Goal: Task Accomplishment & Management: Complete application form

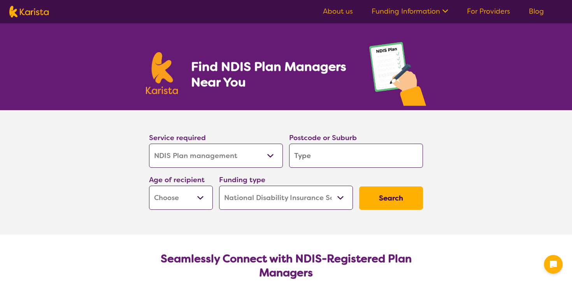
select select "NDIS Plan management"
select select "NDIS"
select select "NDIS Plan management"
select select "NDIS"
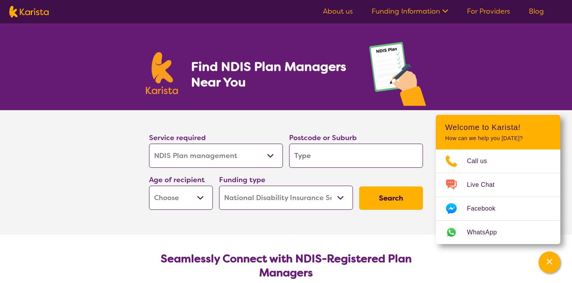
click at [303, 156] on input "search" at bounding box center [356, 156] width 134 height 24
type input "2"
type input "22"
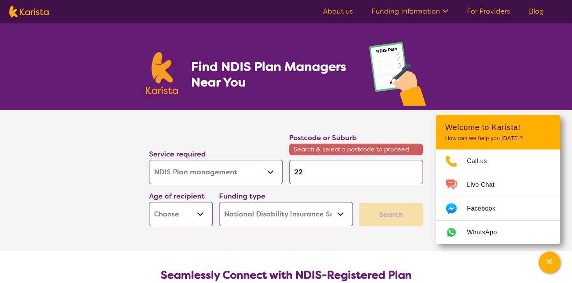
type input "223"
type input "2234"
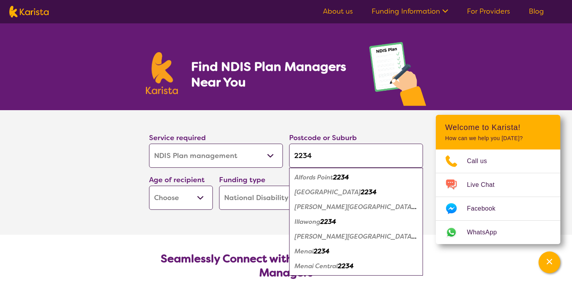
type input "2234"
click at [313, 221] on em "Illawong" at bounding box center [308, 222] width 26 height 8
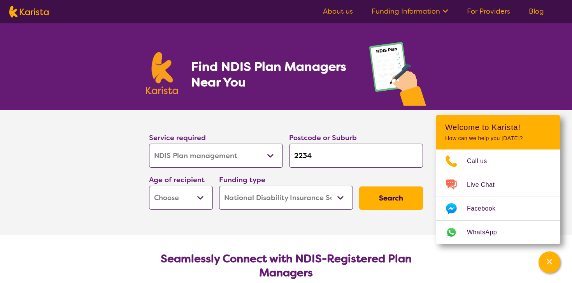
click at [202, 201] on select "Early Childhood - 0 to 9 Child - 10 to 11 Adolescent - 12 to 17 Adult - 18 to 6…" at bounding box center [181, 198] width 64 height 24
select select "AD"
click at [149, 186] on select "Early Childhood - 0 to 9 Child - 10 to 11 Adolescent - 12 to 17 Adult - 18 to 6…" at bounding box center [181, 198] width 64 height 24
select select "AD"
click at [336, 200] on select "Home Care Package (HCP) National Disability Insurance Scheme (NDIS) I don't know" at bounding box center [286, 198] width 134 height 24
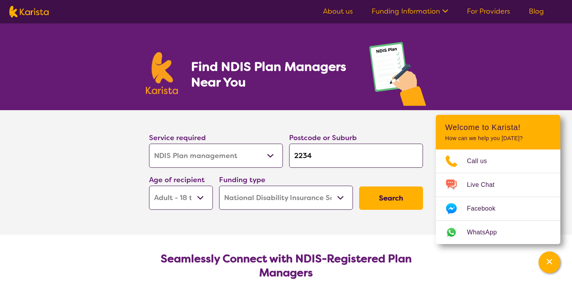
click at [219, 186] on select "Home Care Package (HCP) National Disability Insurance Scheme (NDIS) I don't know" at bounding box center [286, 198] width 134 height 24
click at [394, 197] on button "Search" at bounding box center [391, 198] width 64 height 23
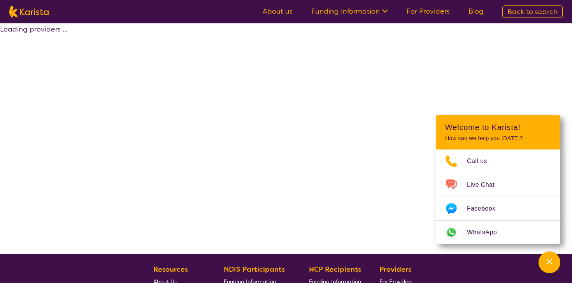
select select "by_score"
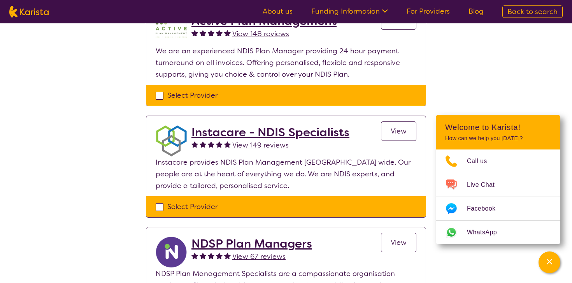
scroll to position [204, 0]
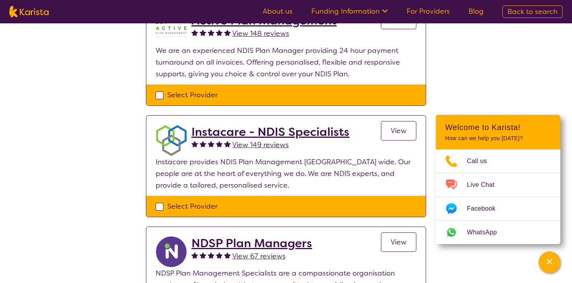
click at [398, 130] on span "View" at bounding box center [399, 130] width 16 height 9
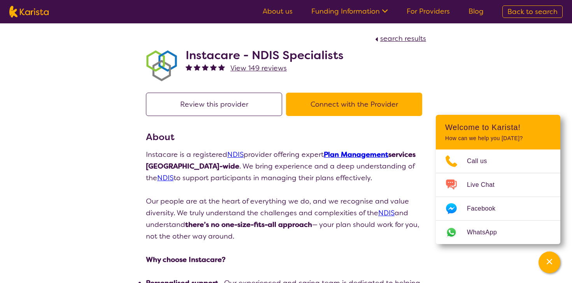
click at [343, 108] on button "Connect with the Provider" at bounding box center [354, 104] width 136 height 23
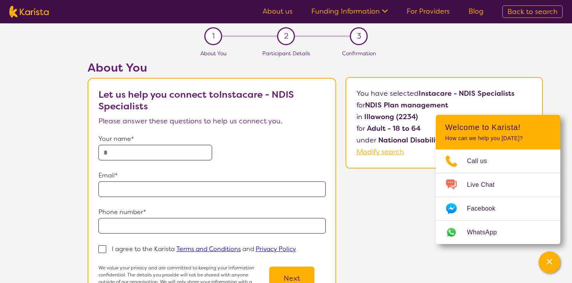
click at [170, 153] on input "text" at bounding box center [156, 153] width 114 height 16
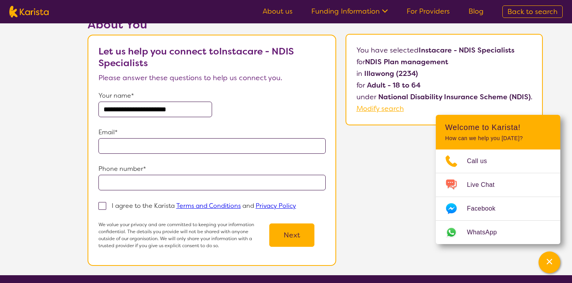
scroll to position [44, 0]
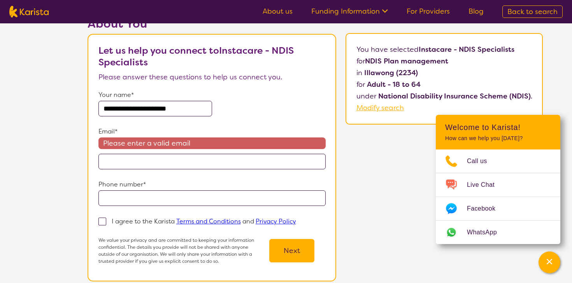
drag, startPoint x: 201, startPoint y: 108, endPoint x: 73, endPoint y: 105, distance: 128.1
click at [73, 105] on div "**********" at bounding box center [315, 154] width 514 height 274
type input "**********"
click at [110, 163] on input "email" at bounding box center [212, 162] width 227 height 16
type input "**********"
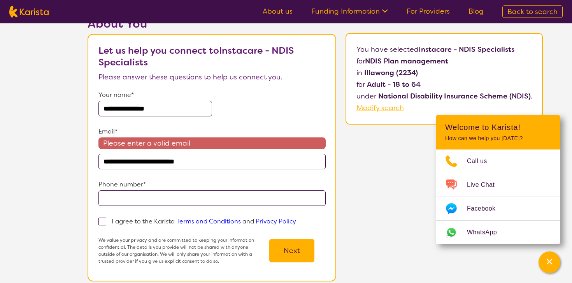
type input "**********"
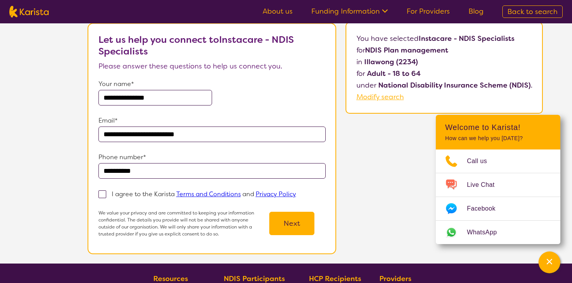
scroll to position [57, 0]
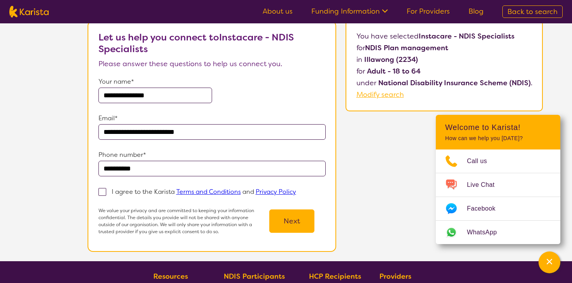
click at [103, 191] on span at bounding box center [103, 192] width 8 height 8
click at [296, 191] on input "I agree to the Karista Terms and Conditions and Privacy Policy" at bounding box center [298, 191] width 5 height 5
checkbox input "true"
click at [295, 218] on button "Next" at bounding box center [291, 220] width 45 height 23
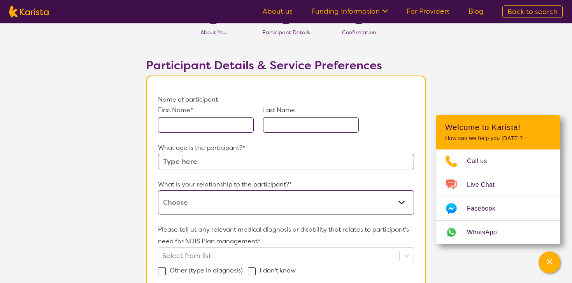
scroll to position [27, 0]
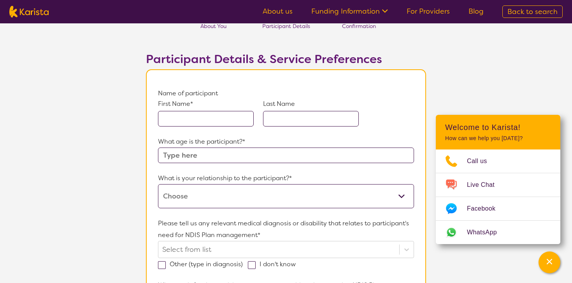
click at [209, 120] on input "text" at bounding box center [206, 119] width 96 height 16
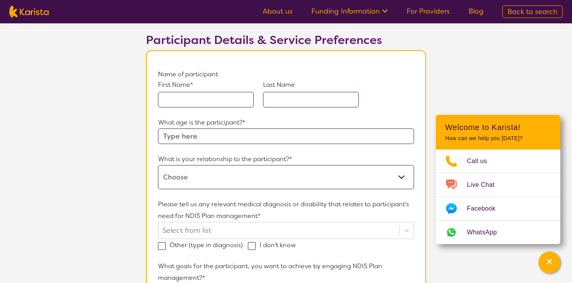
scroll to position [0, 0]
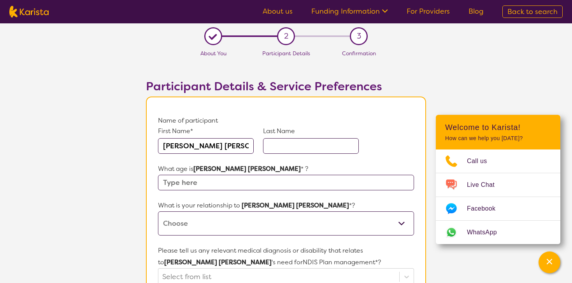
type input "[PERSON_NAME] [PERSON_NAME]"
type input "[PERSON_NAME]"
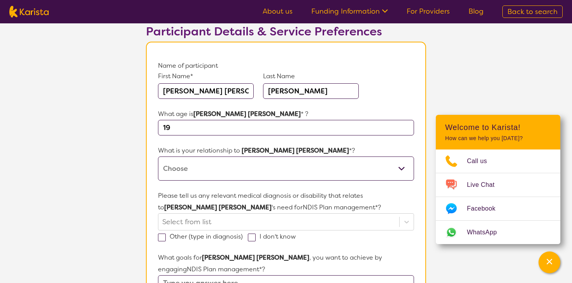
scroll to position [58, 0]
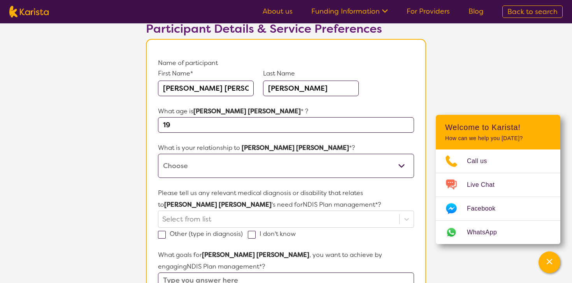
type input "19"
click at [217, 168] on select "This request is for myself I am their parent I am their child I am their spouse…" at bounding box center [286, 166] width 256 height 24
select select "I am their parent"
click at [158, 154] on select "This request is for myself I am their parent I am their child I am their spouse…" at bounding box center [286, 166] width 256 height 24
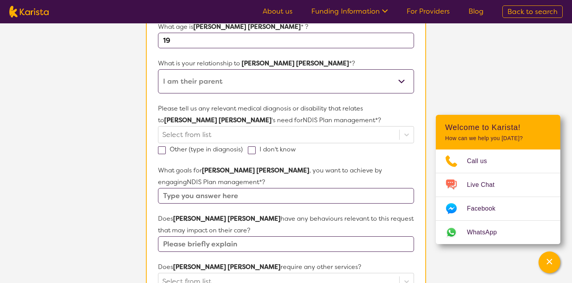
scroll to position [147, 0]
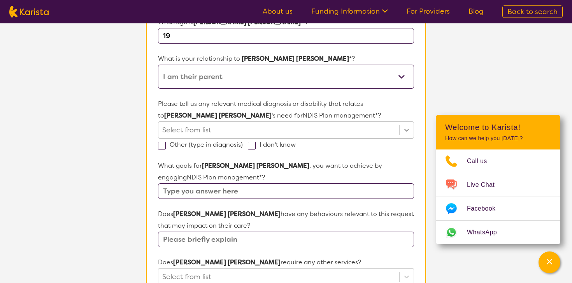
click at [408, 133] on icon at bounding box center [407, 130] width 8 height 8
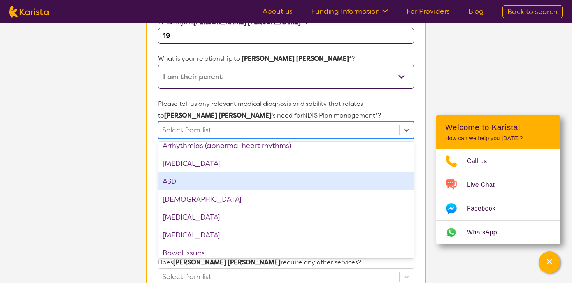
scroll to position [116, 0]
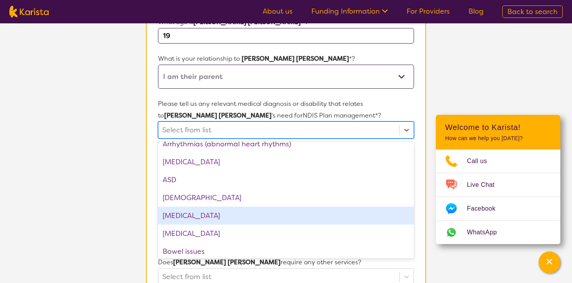
click at [322, 213] on div "[MEDICAL_DATA]" at bounding box center [286, 216] width 256 height 18
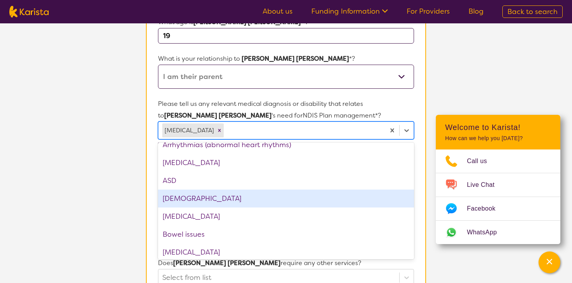
click at [116, 185] on section "L About You 2 Participant Details 3 Confirmation Participant Details & Service …" at bounding box center [286, 226] width 572 height 699
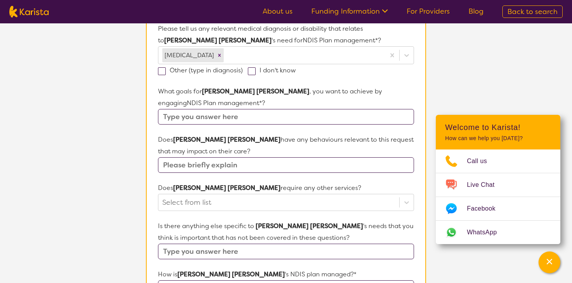
scroll to position [223, 0]
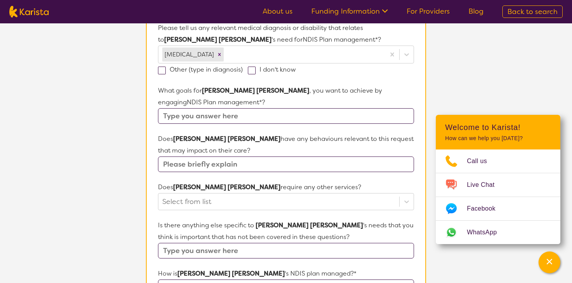
click at [201, 120] on input "text" at bounding box center [286, 116] width 256 height 16
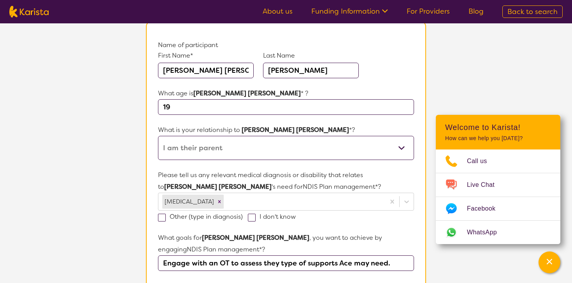
scroll to position [76, 0]
type input "Engage with an OT to assess they type of supports Ace may need."
click at [216, 70] on input "[PERSON_NAME] [PERSON_NAME]" at bounding box center [206, 70] width 96 height 16
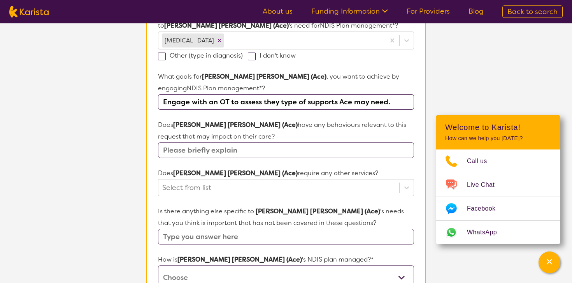
scroll to position [239, 0]
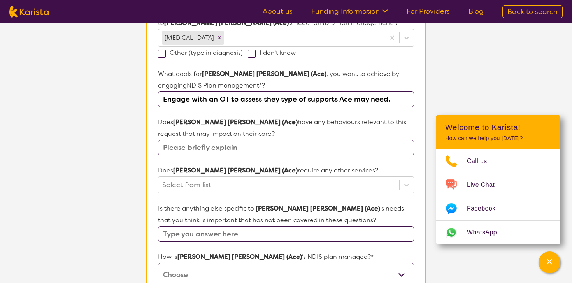
type input "[PERSON_NAME] [PERSON_NAME] (Ace)"
click at [250, 147] on input "text" at bounding box center [286, 148] width 256 height 16
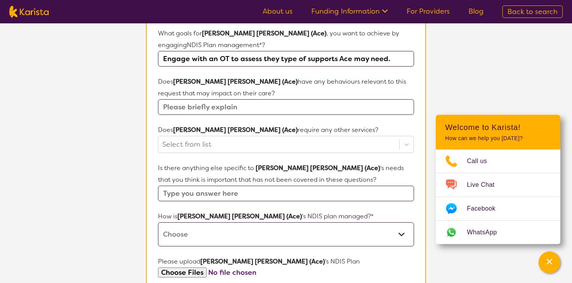
scroll to position [284, 0]
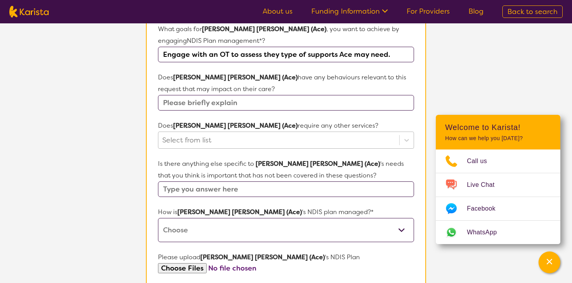
click at [248, 136] on div at bounding box center [278, 140] width 233 height 13
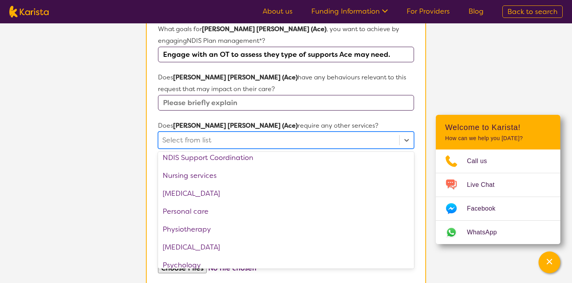
scroll to position [168, 0]
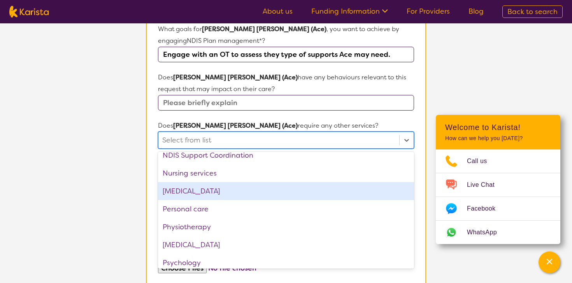
click at [225, 192] on div "[MEDICAL_DATA]" at bounding box center [286, 191] width 256 height 18
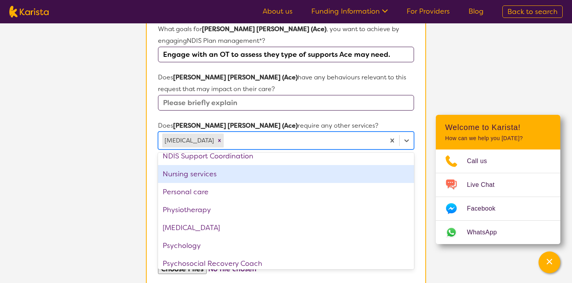
scroll to position [187, 0]
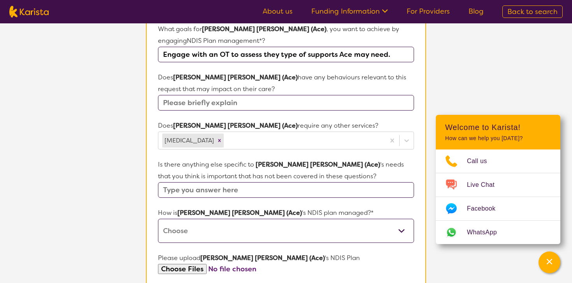
click at [122, 192] on section "L About You 2 Participant Details 3 Confirmation Participant Details & Service …" at bounding box center [286, 89] width 572 height 700
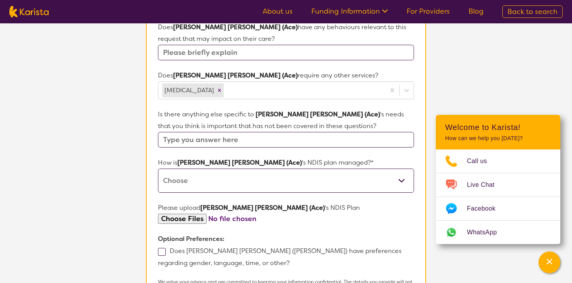
scroll to position [335, 0]
click at [180, 141] on input "text" at bounding box center [286, 139] width 256 height 16
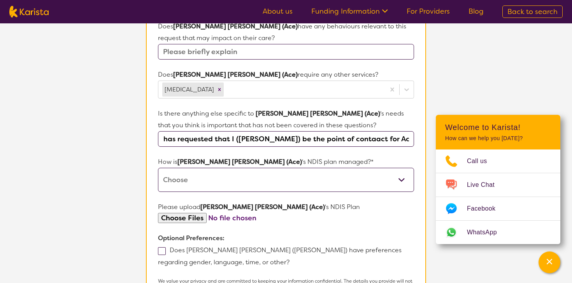
scroll to position [0, 19]
click at [371, 138] on input "[PERSON_NAME] has requested that I ([PERSON_NAME]) be the point of contaact for…" at bounding box center [286, 139] width 256 height 16
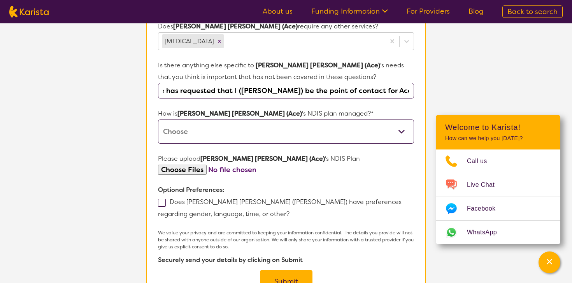
scroll to position [387, 0]
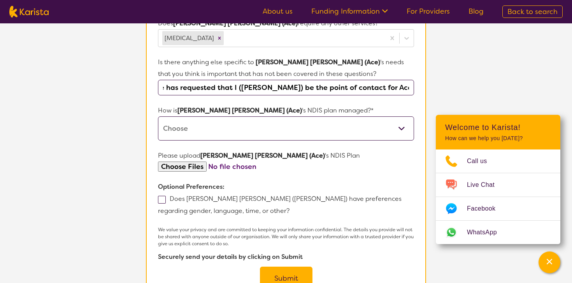
type input "Ace has requested that I ([PERSON_NAME]) be the point of contact for Ace."
click at [403, 128] on select "Self-managed NDIS plan Managed by a registered plan management provider (not th…" at bounding box center [286, 128] width 256 height 24
select select "Plan Managed"
click at [158, 116] on select "Self-managed NDIS plan Managed by a registered plan management provider (not th…" at bounding box center [286, 128] width 256 height 24
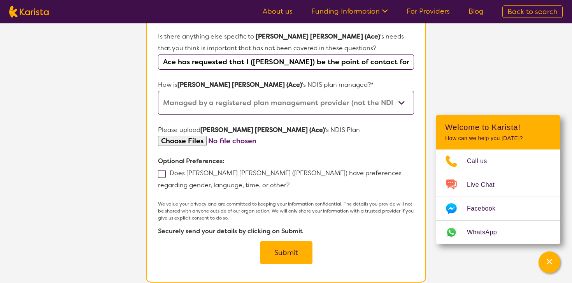
scroll to position [419, 0]
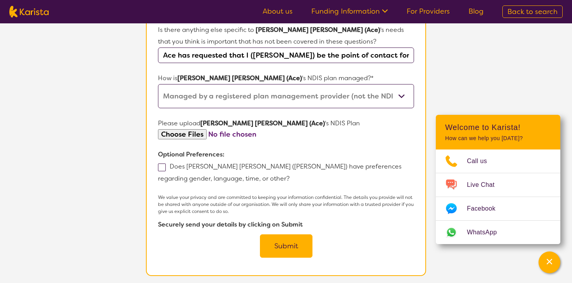
click at [185, 134] on input "file" at bounding box center [286, 134] width 256 height 11
type input "C:\fakepath\Ace Plan Approval.pdf"
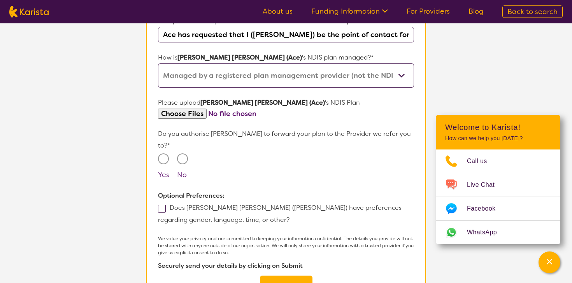
scroll to position [445, 0]
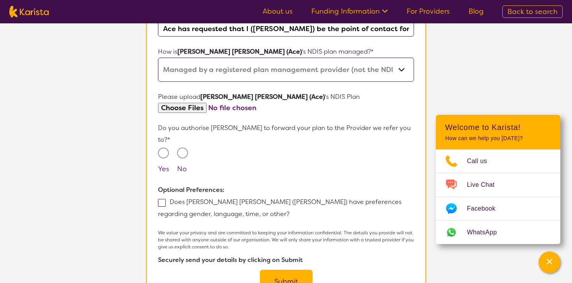
click at [165, 148] on input "Yes" at bounding box center [163, 153] width 11 height 11
radio input "true"
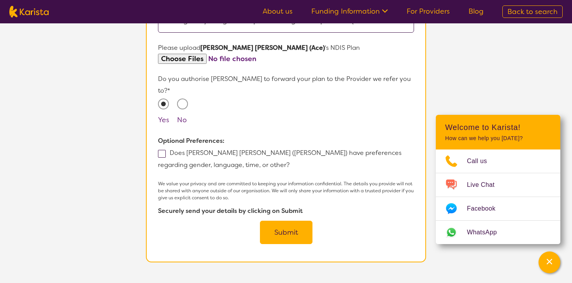
scroll to position [496, 0]
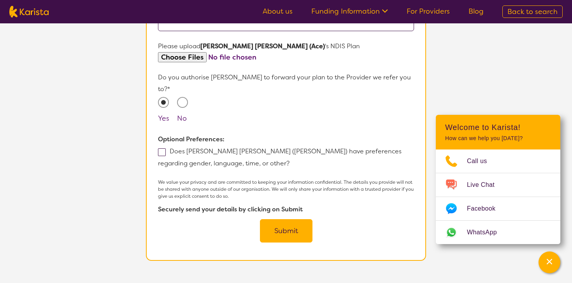
click at [286, 219] on button "Submit" at bounding box center [286, 230] width 53 height 23
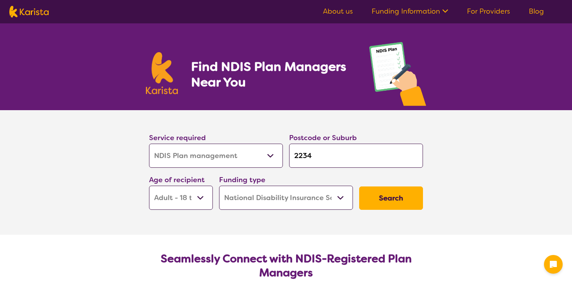
select select "NDIS Plan management"
select select "AD"
select select "NDIS"
select select "NDIS Plan management"
select select "AD"
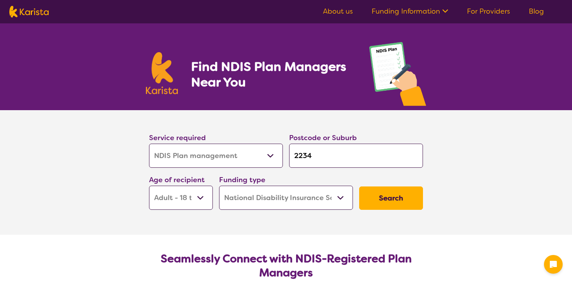
select select "NDIS"
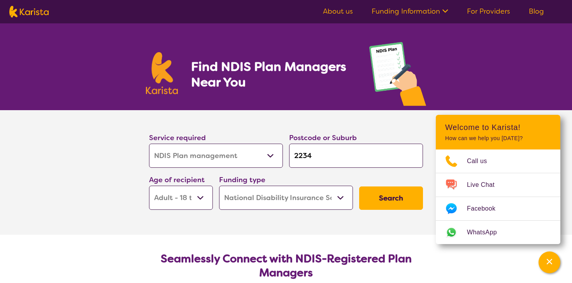
click at [272, 157] on select "Allied Health Assistant Assessment ([MEDICAL_DATA] or [MEDICAL_DATA]) Behaviour…" at bounding box center [216, 156] width 134 height 24
select select "[MEDICAL_DATA]"
click at [149, 144] on select "Allied Health Assistant Assessment ([MEDICAL_DATA] or [MEDICAL_DATA]) Behaviour…" at bounding box center [216, 156] width 134 height 24
select select "[MEDICAL_DATA]"
click at [388, 197] on button "Search" at bounding box center [391, 198] width 64 height 23
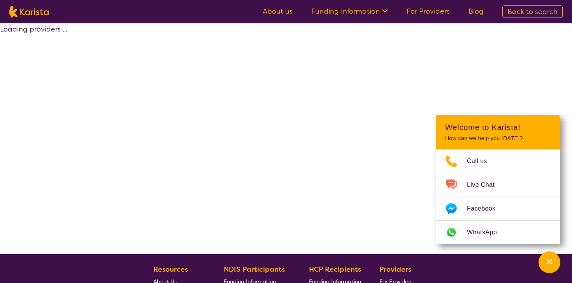
select select "by_score"
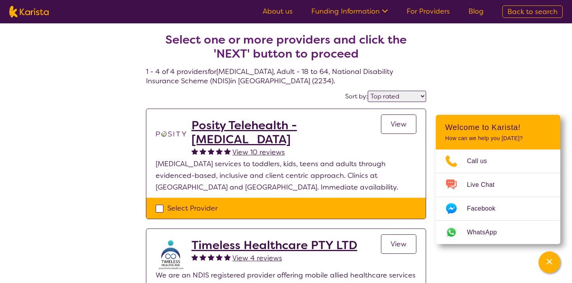
click at [397, 125] on span "View" at bounding box center [399, 124] width 16 height 9
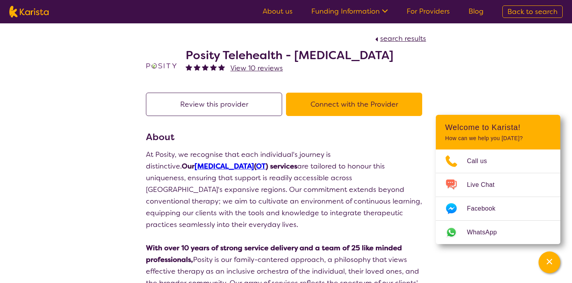
click at [348, 99] on button "Connect with the Provider" at bounding box center [354, 104] width 136 height 23
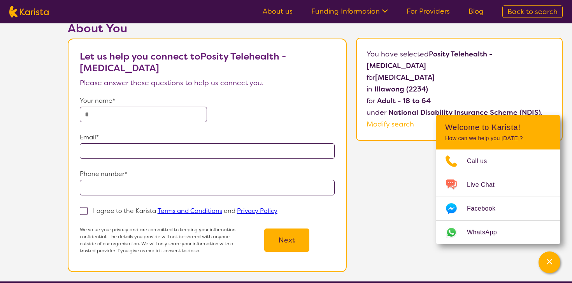
scroll to position [39, 0]
